Goal: Navigation & Orientation: Find specific page/section

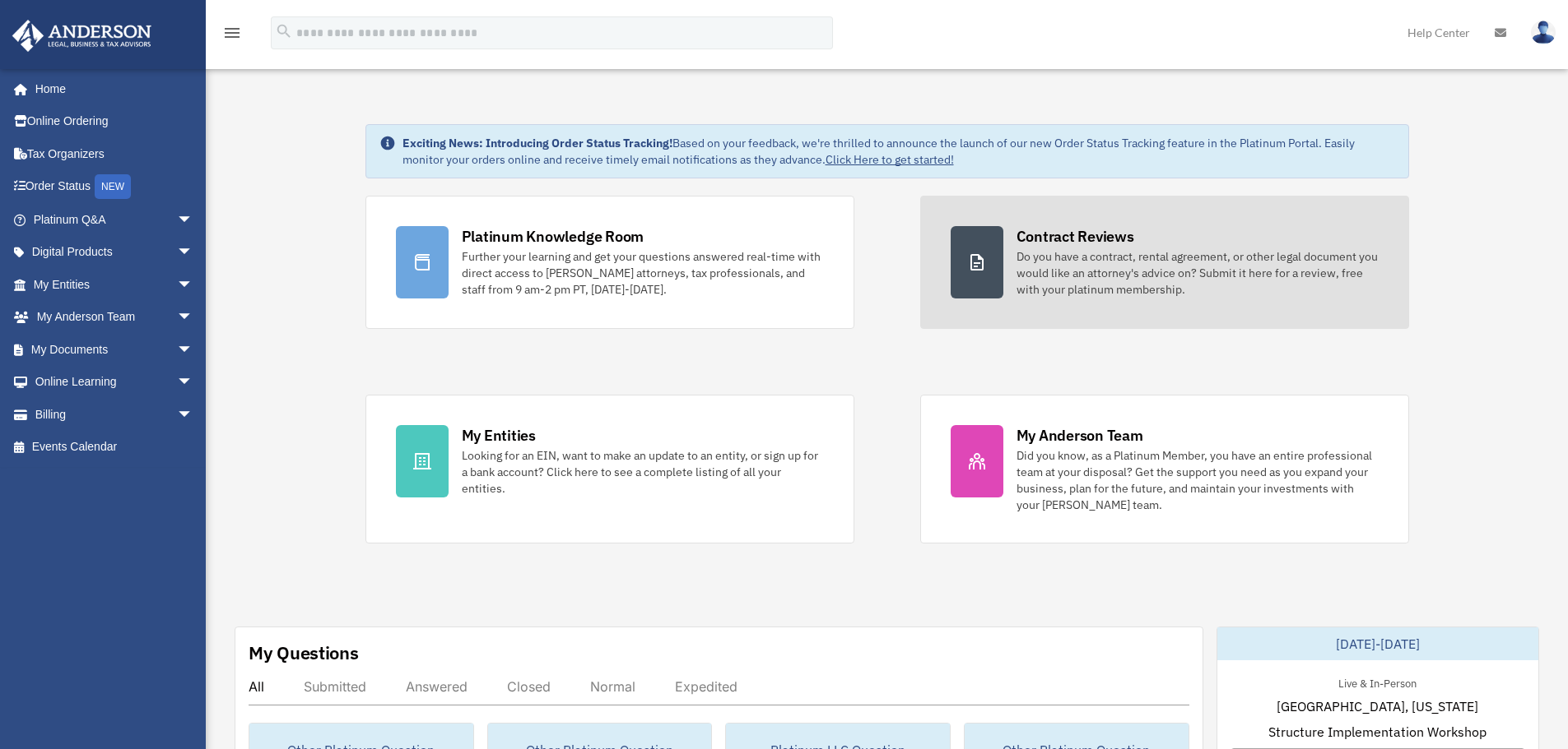
click at [1082, 259] on div "Do you have a contract, rental agreement, or other legal document you would lik…" at bounding box center [1196, 273] width 362 height 49
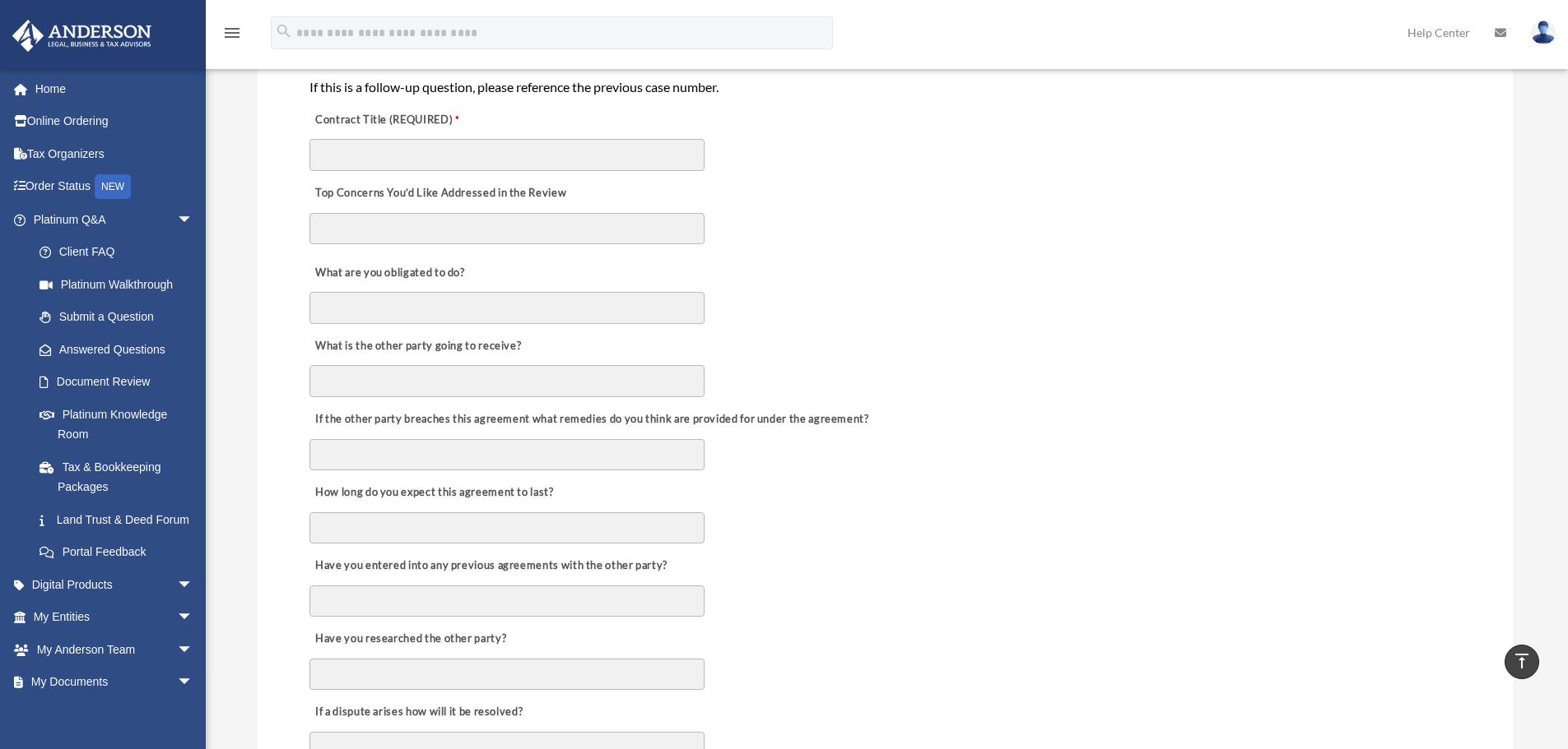
scroll to position [412, 0]
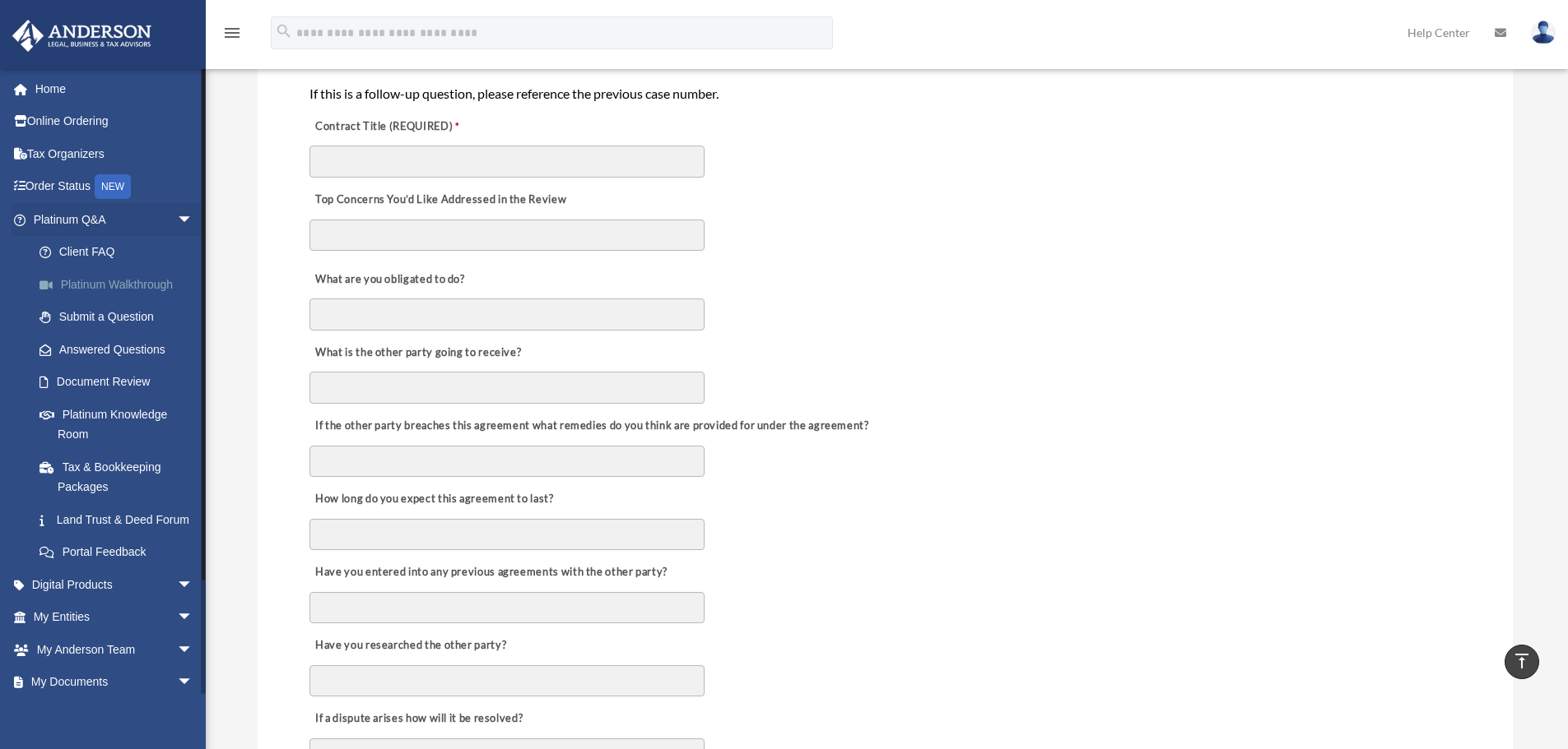
click at [147, 282] on link "Platinum Walkthrough" at bounding box center [120, 285] width 195 height 33
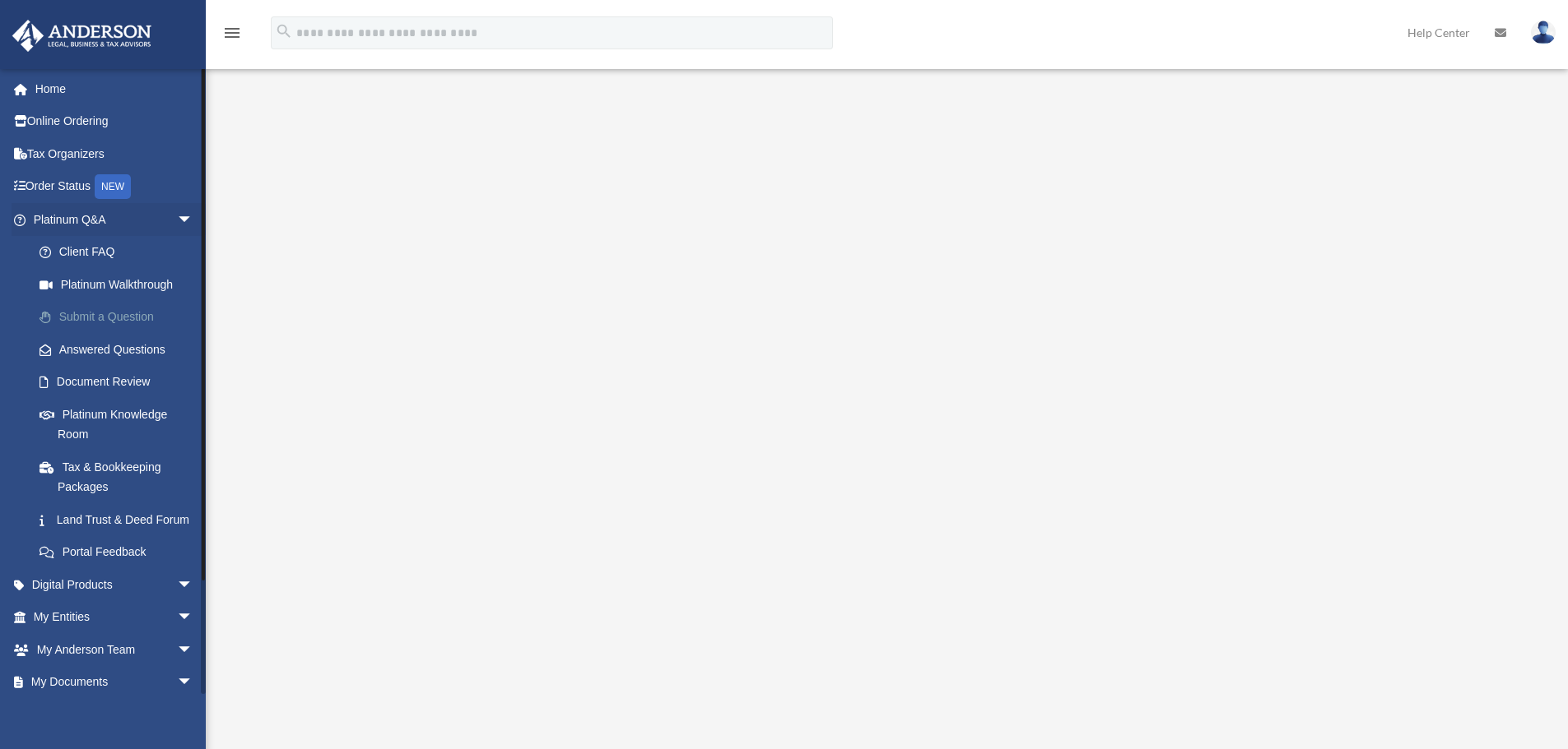
click at [119, 317] on link "Submit a Question" at bounding box center [120, 318] width 195 height 33
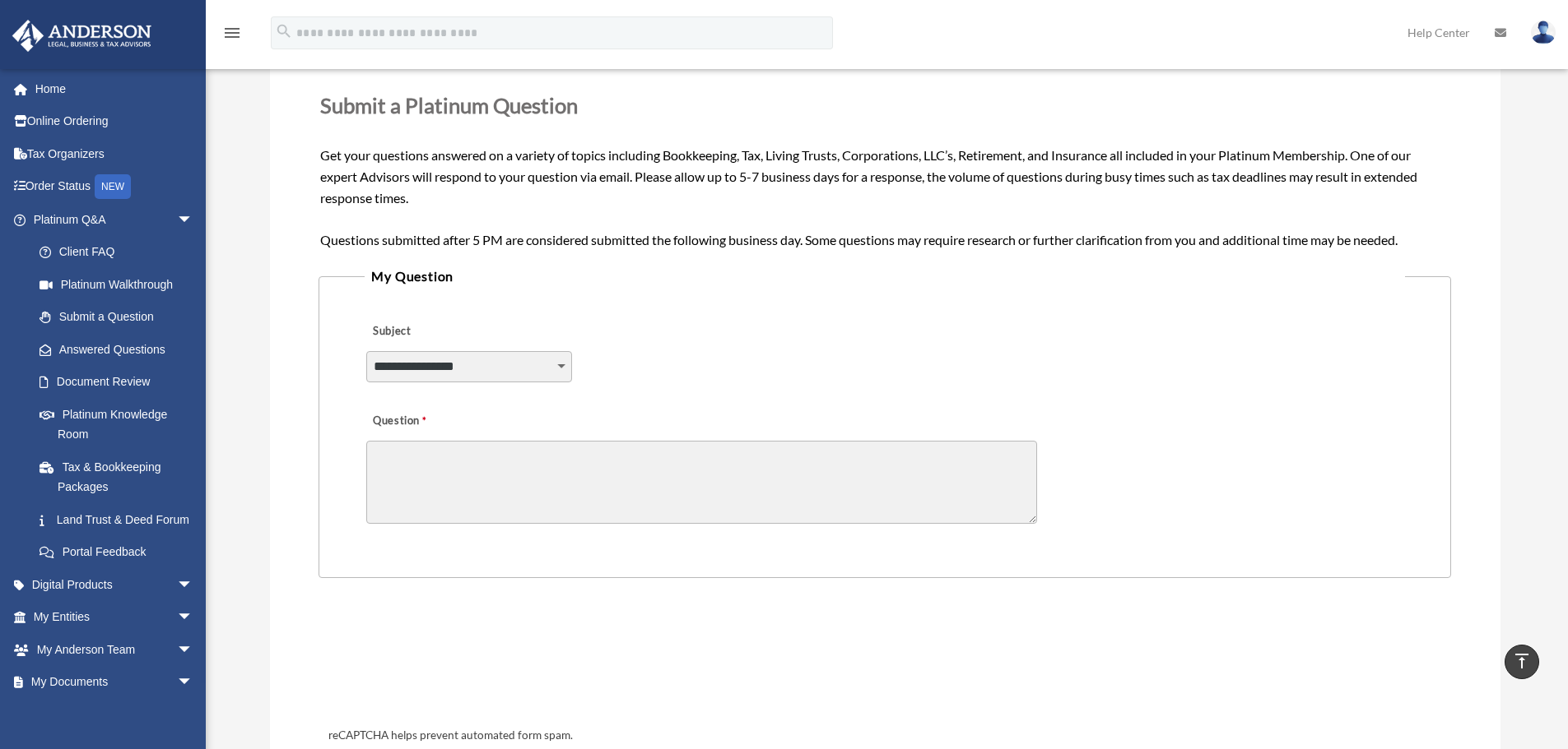
scroll to position [82, 0]
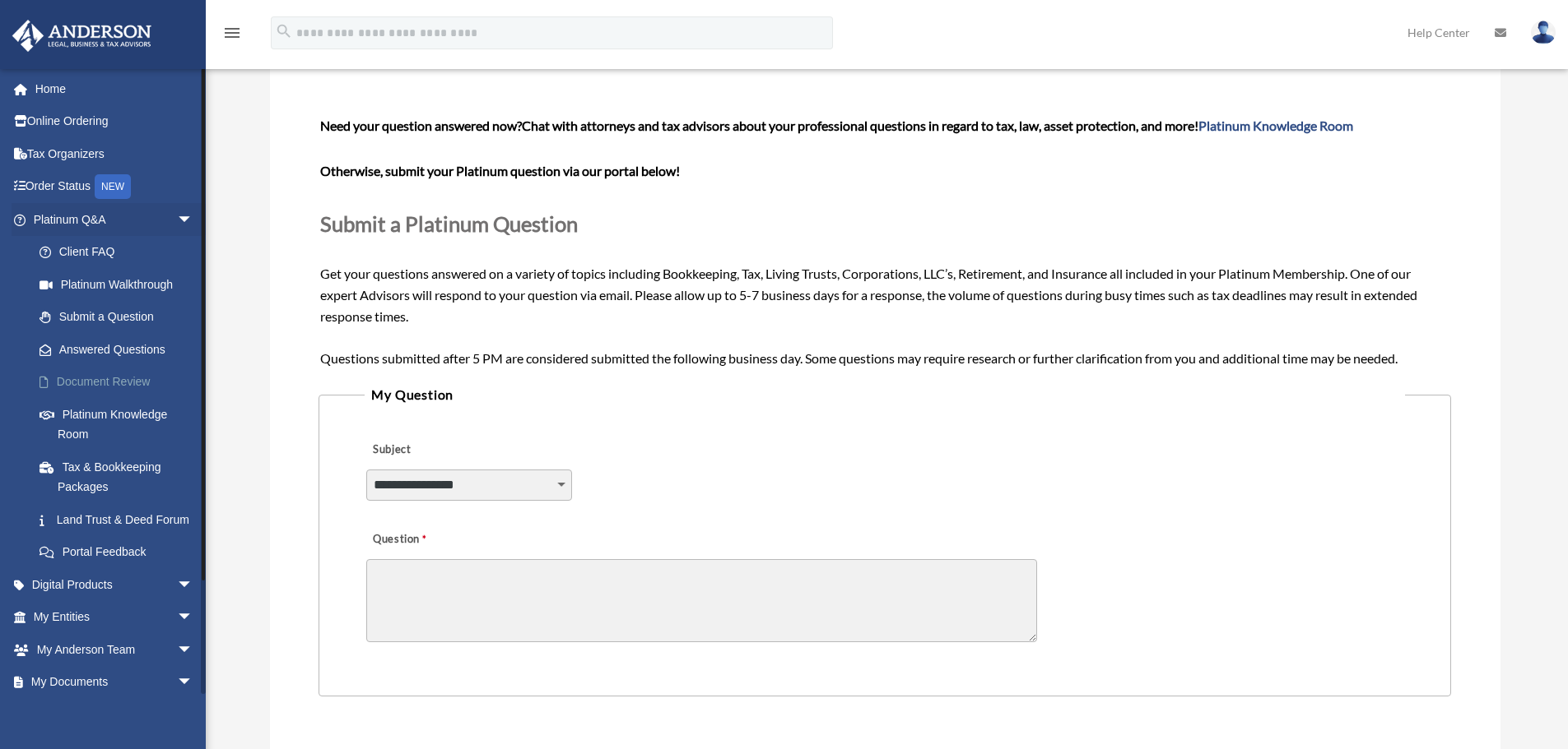
click at [111, 379] on link "Document Review" at bounding box center [120, 382] width 195 height 33
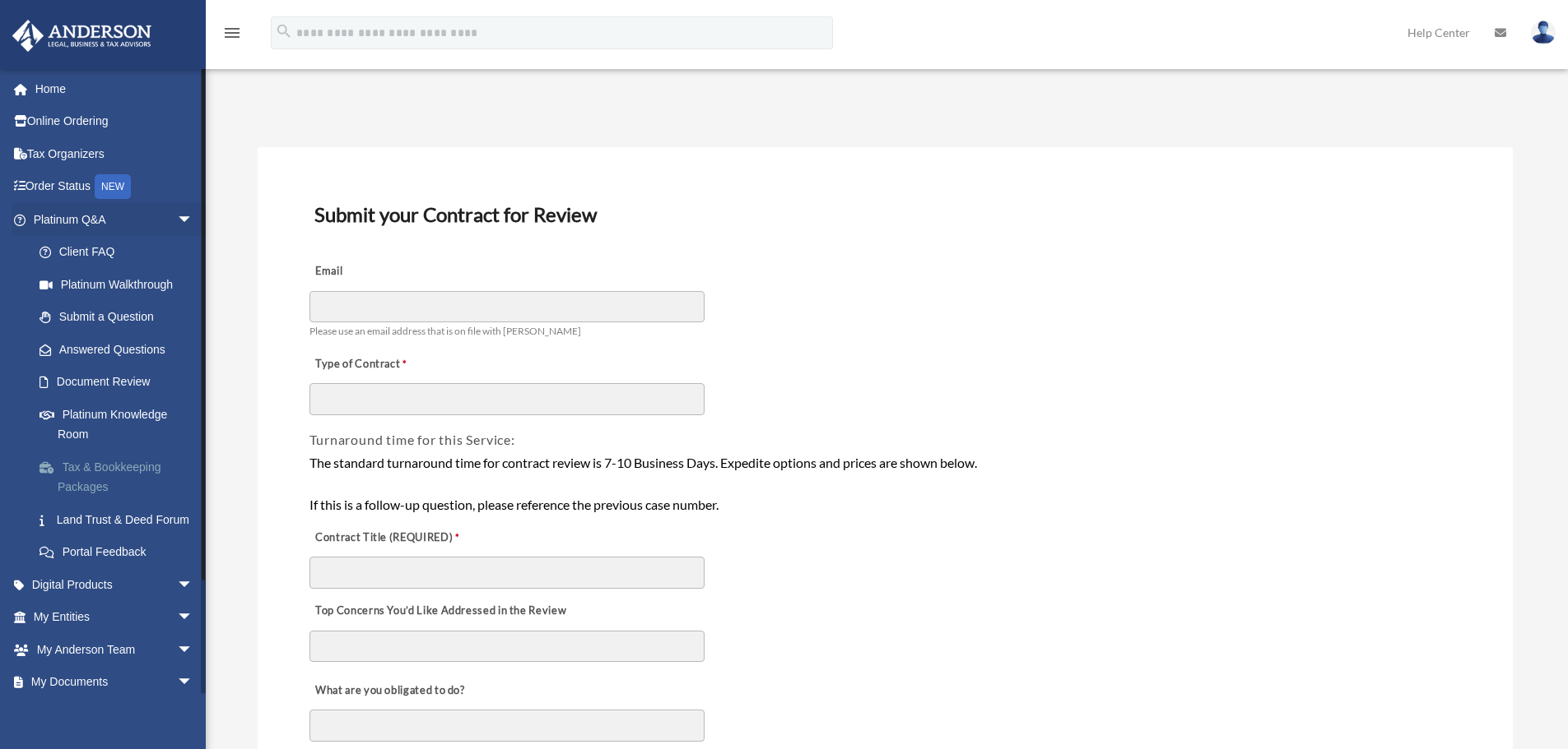
click at [120, 463] on link "Tax & Bookkeeping Packages" at bounding box center [120, 477] width 195 height 53
